Goal: Information Seeking & Learning: Learn about a topic

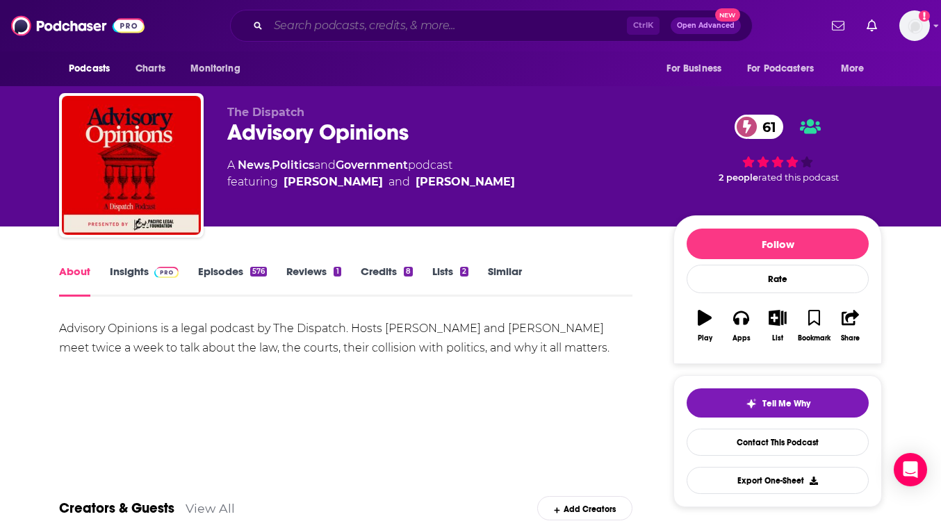
click at [287, 25] on input "Search podcasts, credits, & more..." at bounding box center [447, 26] width 359 height 22
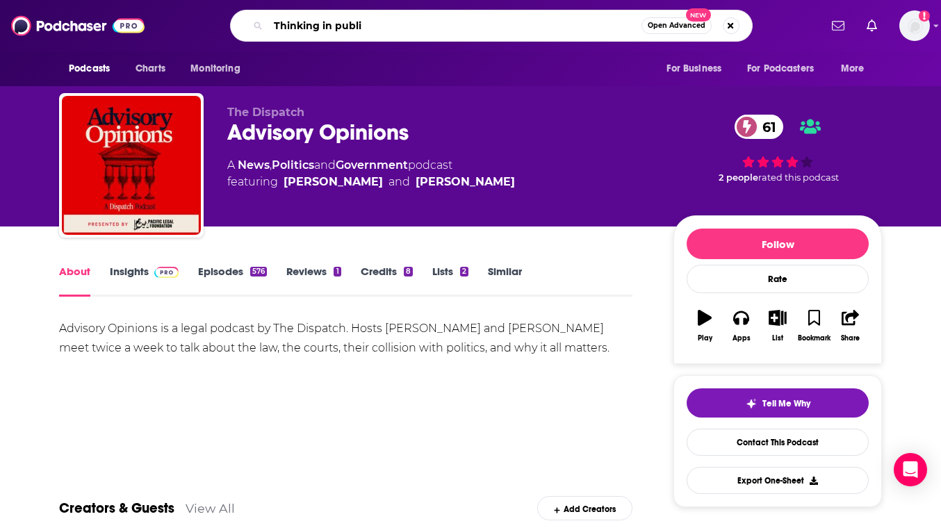
type input "Thinking in public"
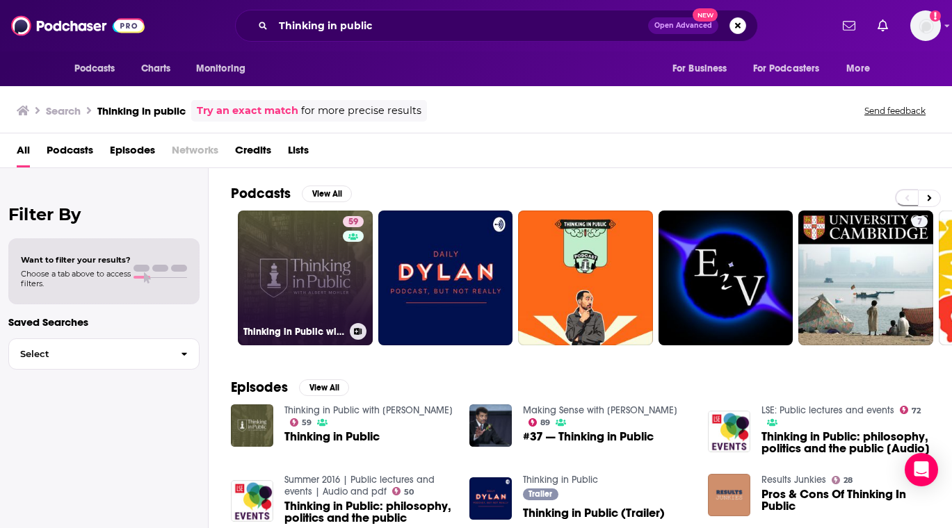
click at [303, 261] on link "59 Thinking in Public with [PERSON_NAME]" at bounding box center [305, 278] width 135 height 135
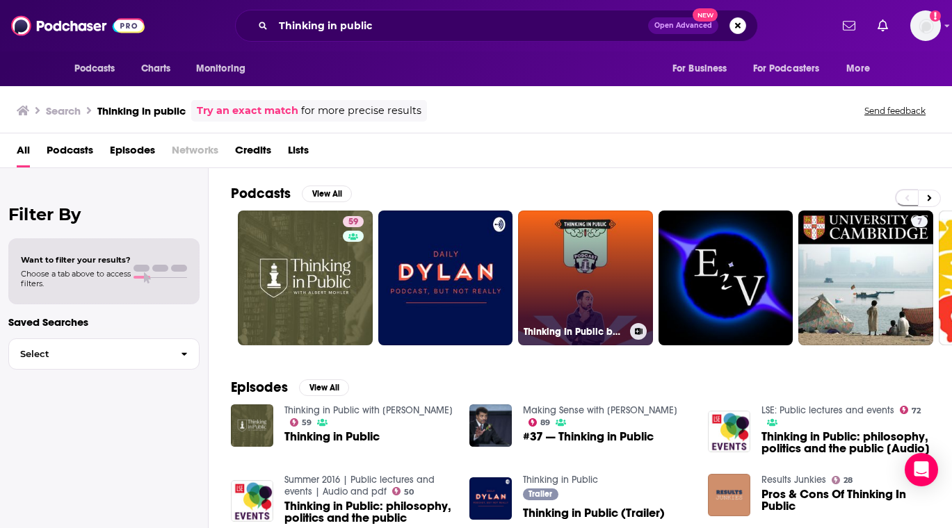
click at [564, 256] on link "Thinking In Public by [PERSON_NAME]" at bounding box center [585, 278] width 135 height 135
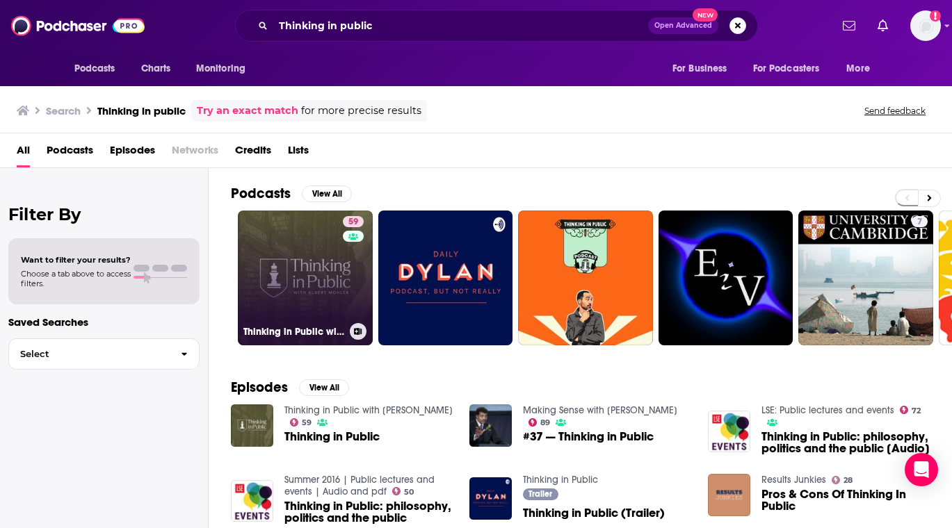
click at [327, 280] on link "59 Thinking in Public with [PERSON_NAME]" at bounding box center [305, 278] width 135 height 135
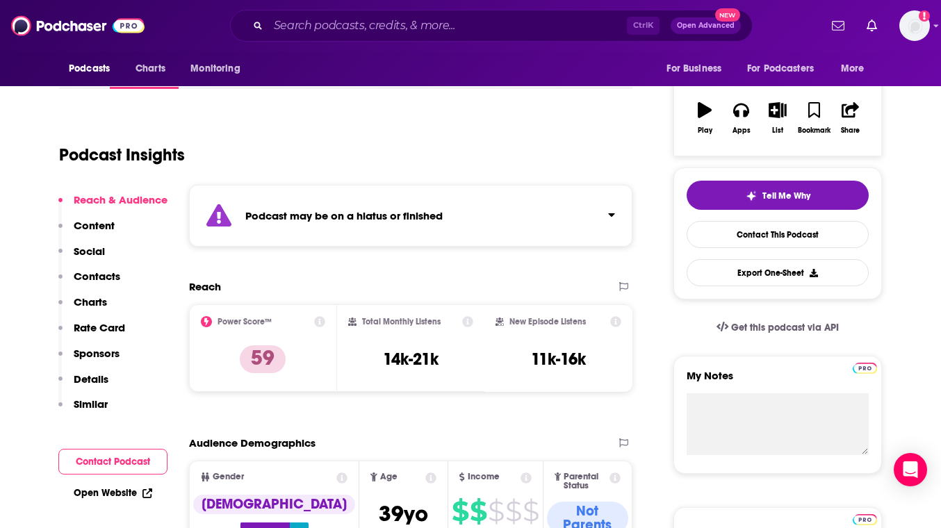
scroll to position [209, 0]
